Goal: Transaction & Acquisition: Purchase product/service

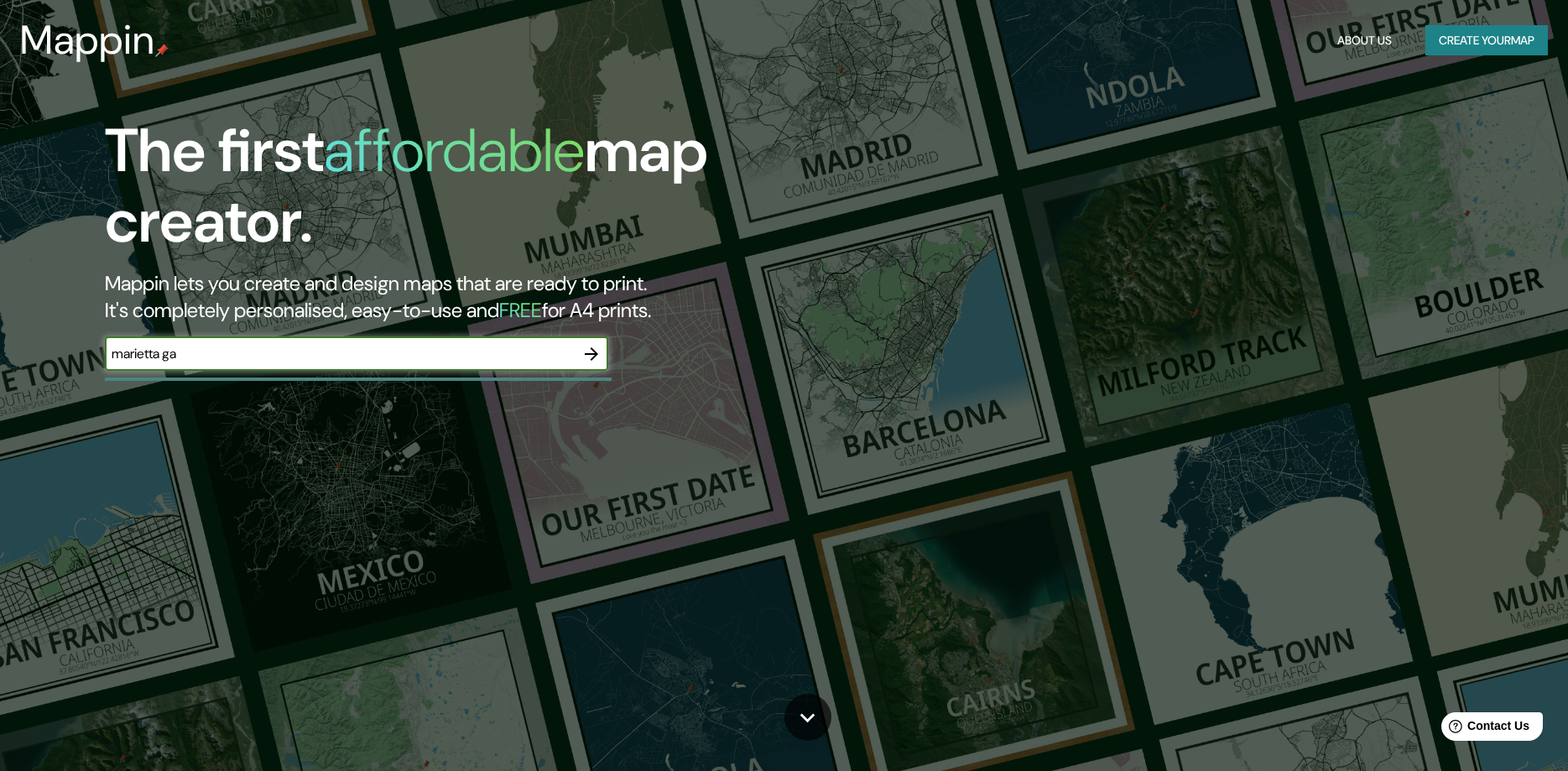
click at [589, 345] on icon "button" at bounding box center [591, 354] width 20 height 20
click at [253, 356] on input "text" at bounding box center [340, 353] width 470 height 19
type input "[PERSON_NAME][US_STATE]"
click at [600, 349] on icon "button" at bounding box center [591, 354] width 20 height 20
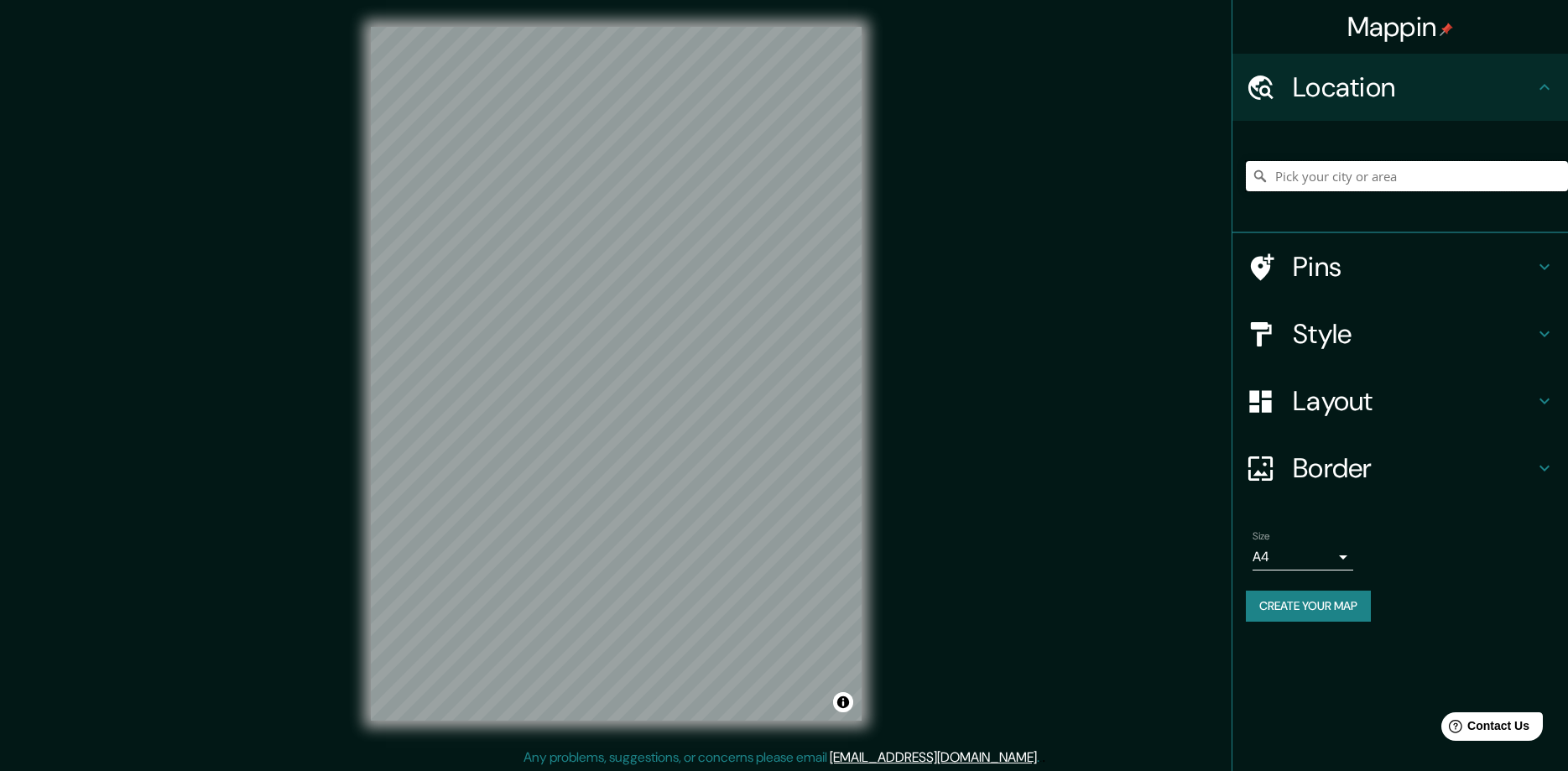
click at [1335, 173] on input "Pick your city or area" at bounding box center [1406, 176] width 322 height 30
drag, startPoint x: 1507, startPoint y: 173, endPoint x: 1143, endPoint y: 174, distance: 364.0
click at [1246, 174] on input "Marietta, [US_STATE], [GEOGRAPHIC_DATA]" at bounding box center [1406, 176] width 322 height 30
type input "[GEOGRAPHIC_DATA], [US_STATE], [GEOGRAPHIC_DATA]"
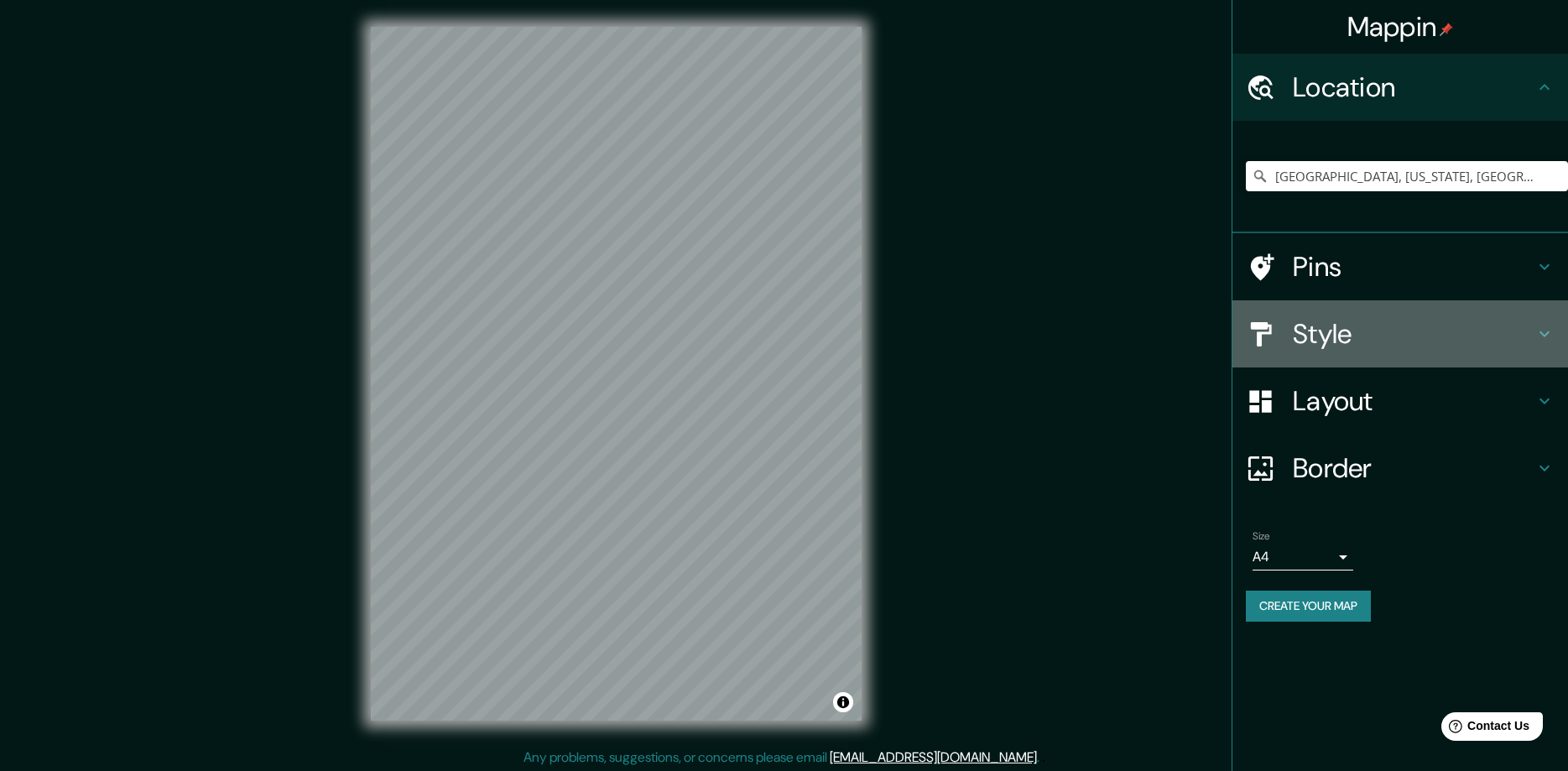
click at [1352, 343] on h4 "Style" at bounding box center [1413, 334] width 242 height 34
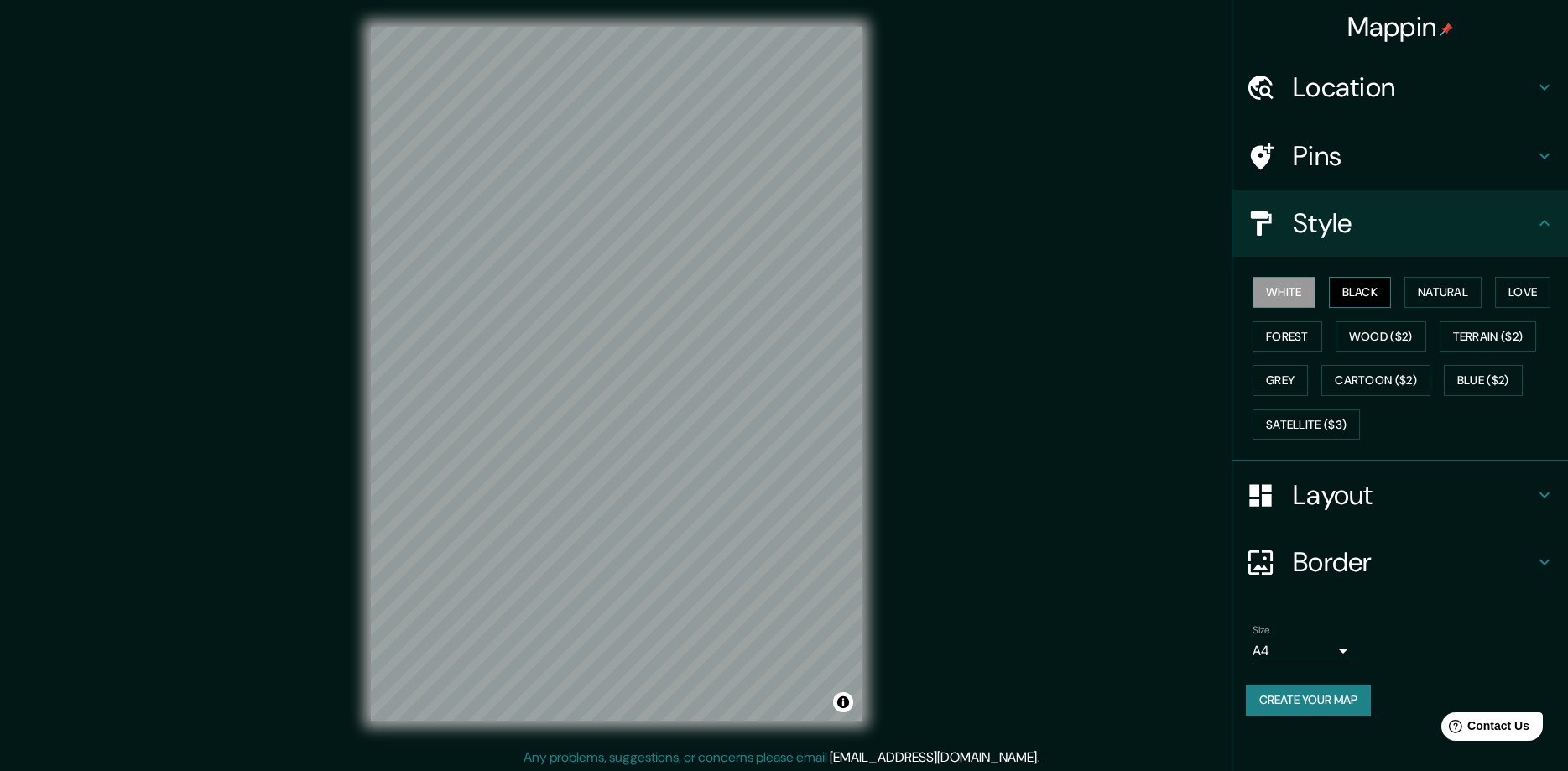
click at [1363, 294] on button "Black" at bounding box center [1360, 292] width 62 height 31
click at [1281, 291] on button "White" at bounding box center [1283, 292] width 62 height 31
click at [1458, 296] on button "Natural" at bounding box center [1443, 292] width 77 height 31
click at [1532, 296] on button "Love" at bounding box center [1522, 292] width 56 height 31
click at [1268, 334] on button "Forest" at bounding box center [1287, 336] width 69 height 31
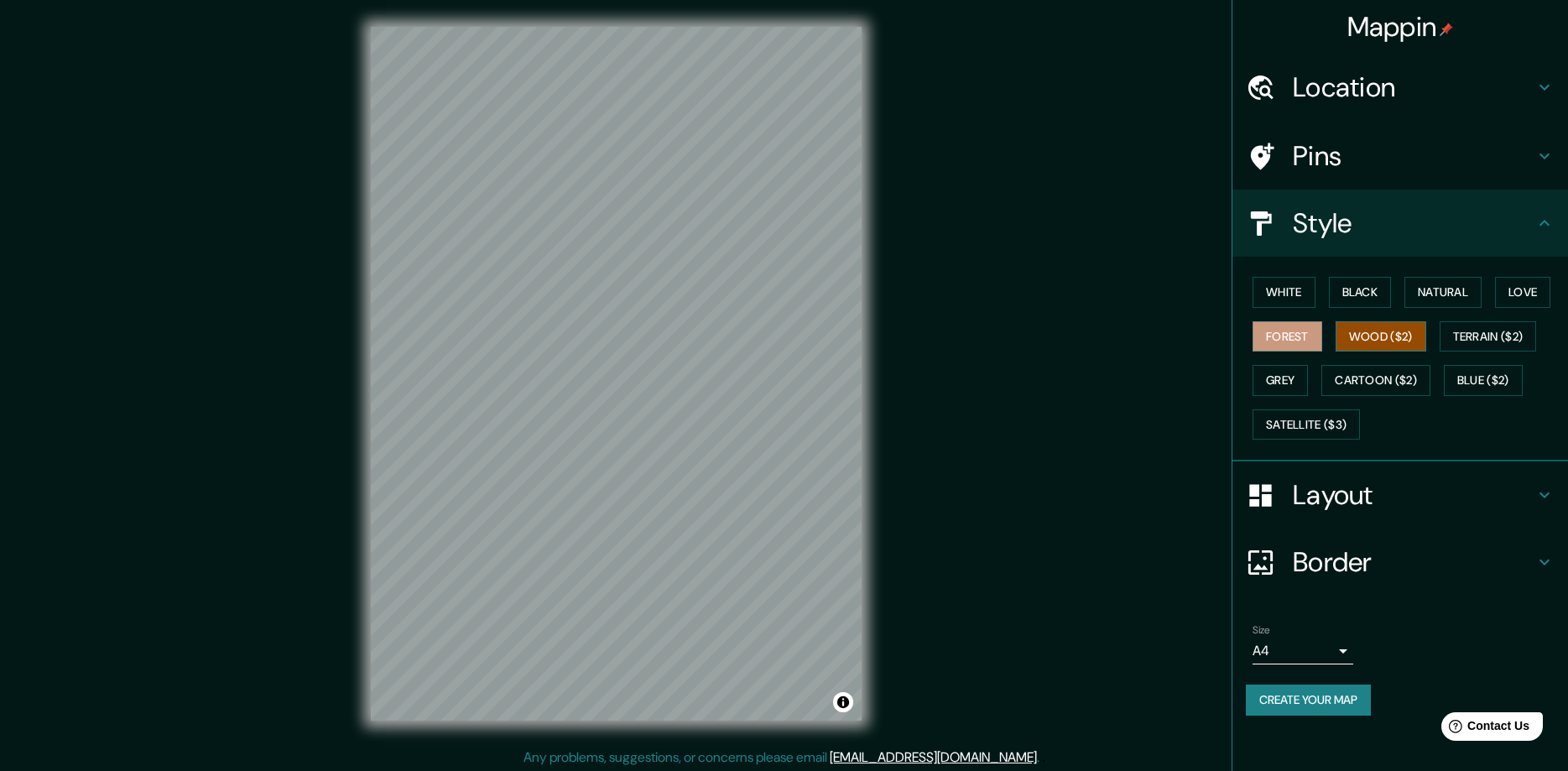
click at [1394, 331] on button "Wood ($2)" at bounding box center [1381, 336] width 90 height 31
click at [1317, 422] on button "Satellite ($3)" at bounding box center [1306, 425] width 107 height 31
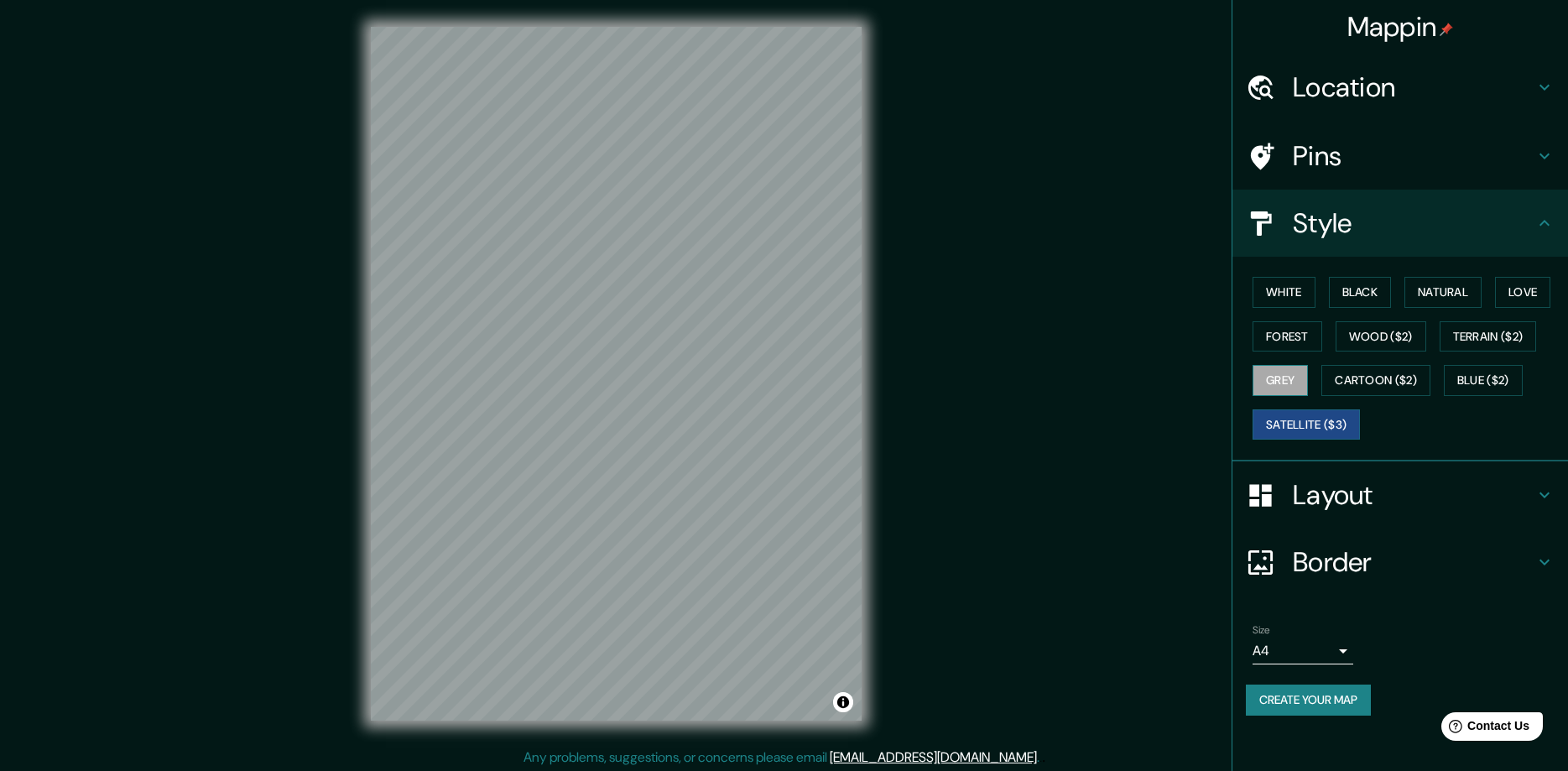
click at [1283, 372] on button "Grey" at bounding box center [1280, 380] width 56 height 31
click at [1391, 384] on button "Cartoon ($2)" at bounding box center [1376, 380] width 109 height 31
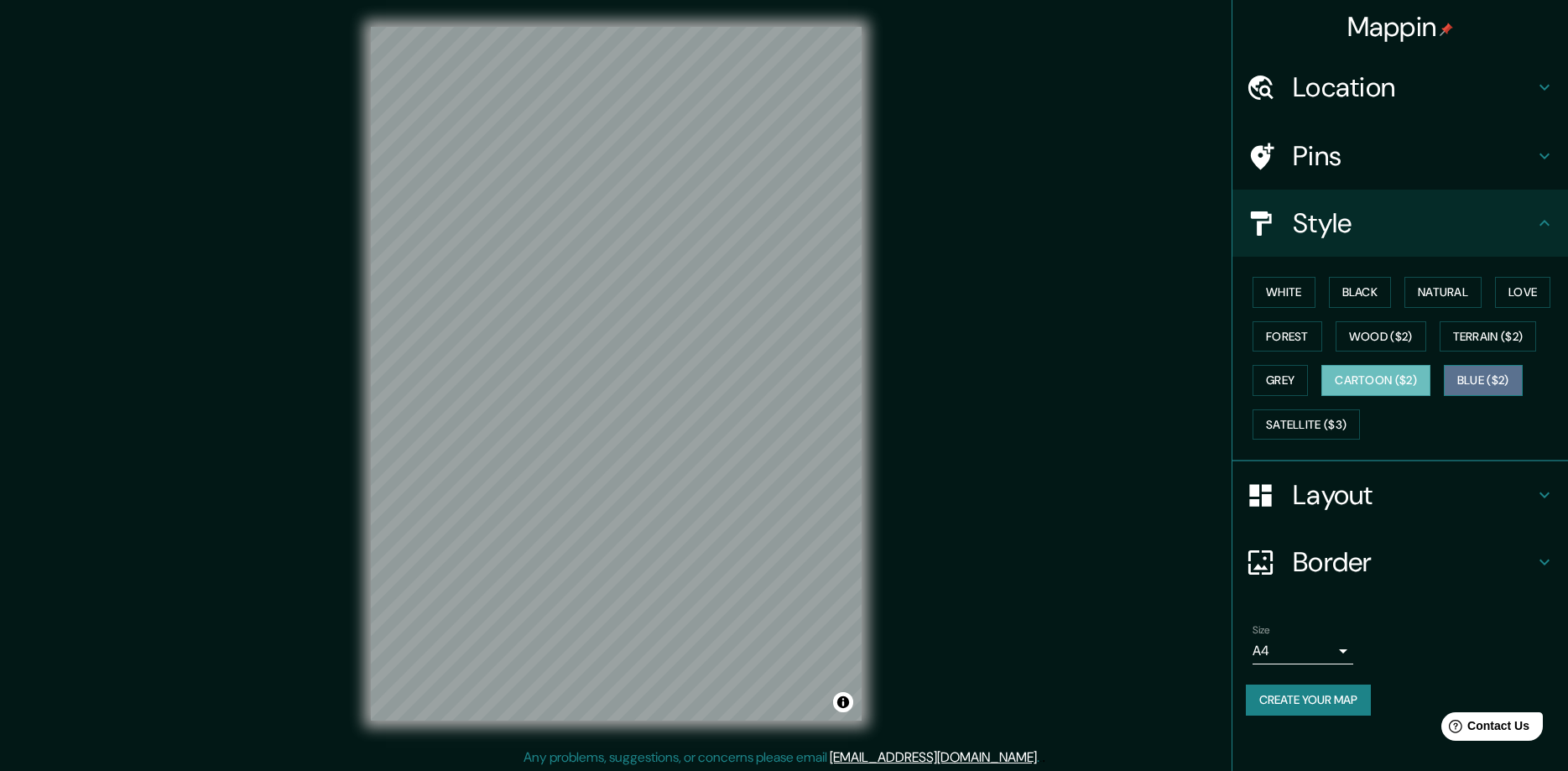
click at [1464, 379] on button "Blue ($2)" at bounding box center [1484, 380] width 79 height 31
click at [1358, 337] on button "Wood ($2)" at bounding box center [1381, 336] width 90 height 31
click at [1308, 479] on h4 "Layout" at bounding box center [1413, 495] width 242 height 34
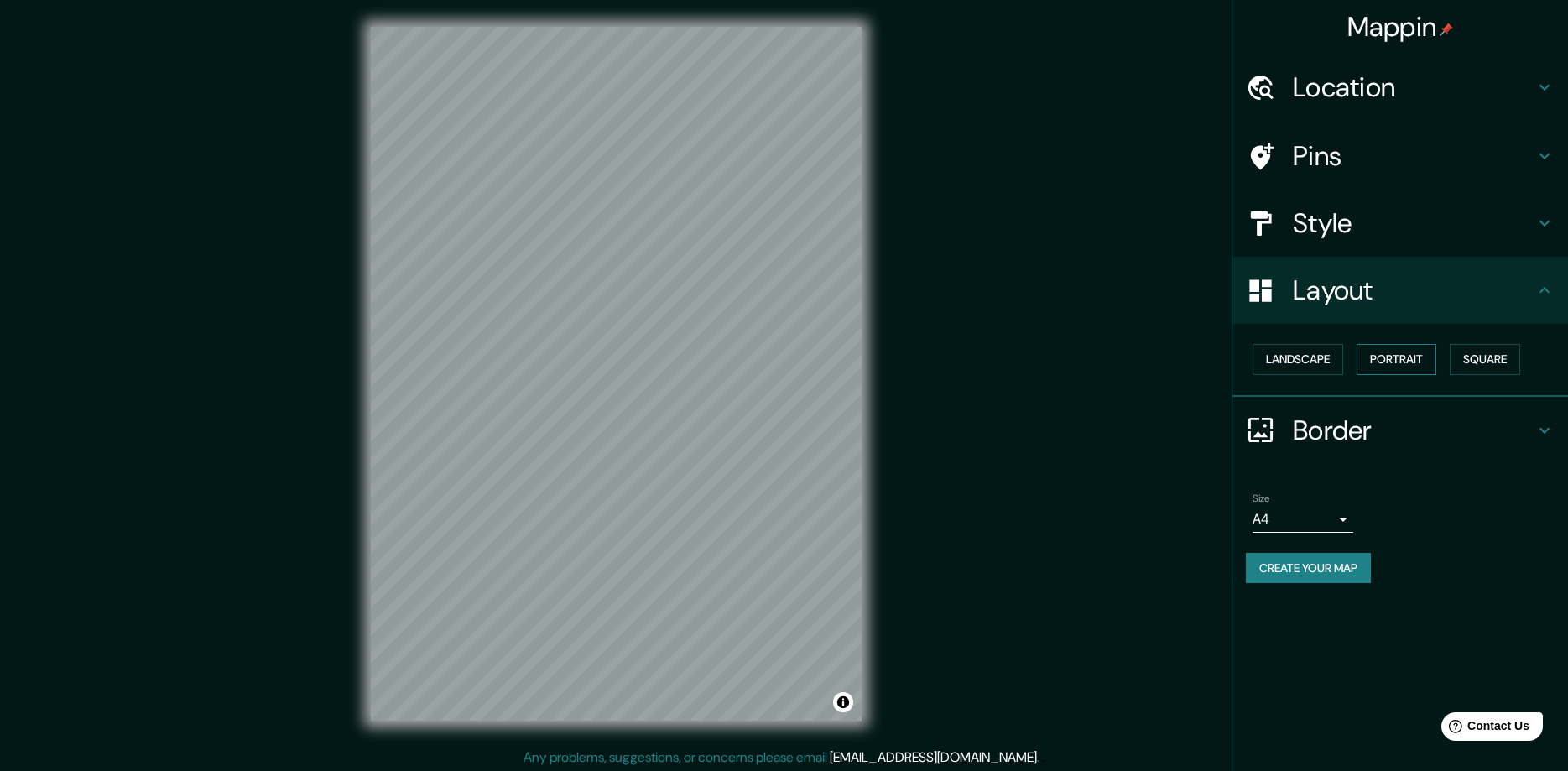
click at [1401, 362] on button "Portrait" at bounding box center [1396, 359] width 79 height 31
click at [1307, 362] on button "Landscape" at bounding box center [1297, 359] width 90 height 31
